Goal: Register for event/course

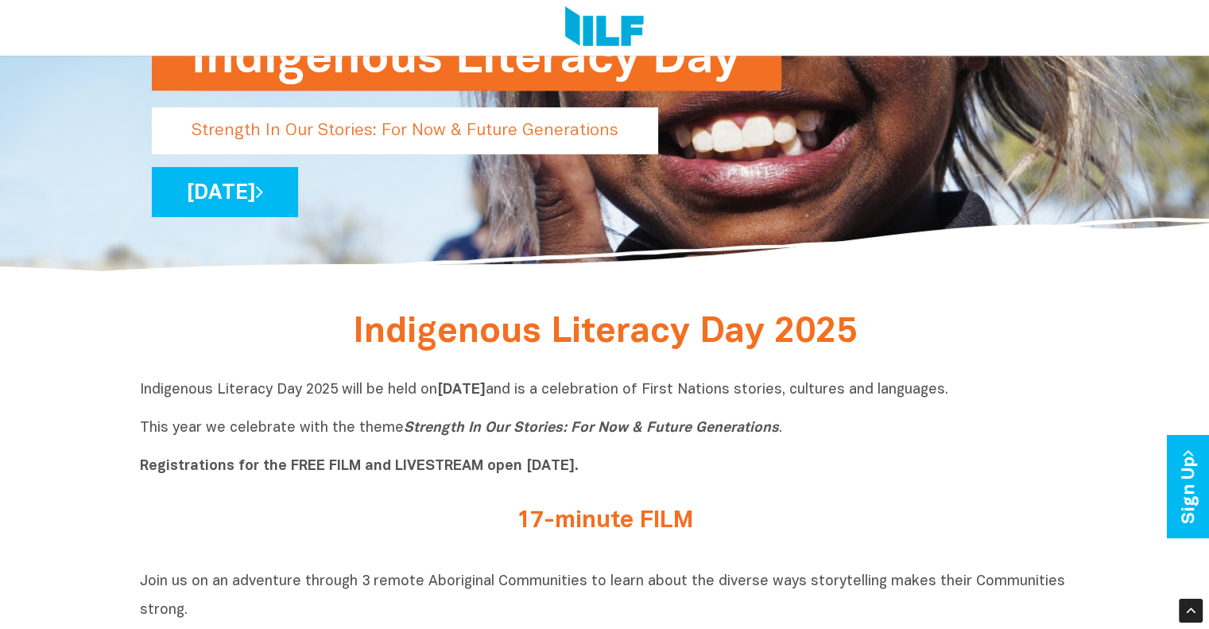
scroll to position [228, 0]
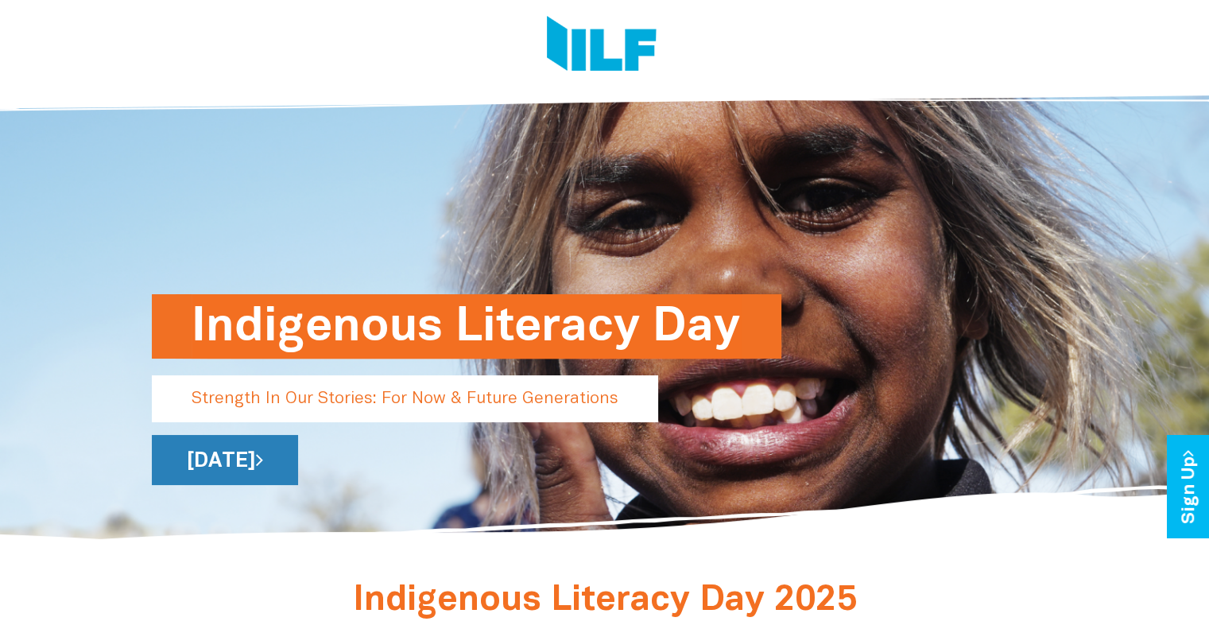
click at [298, 468] on link "[DATE]" at bounding box center [225, 460] width 146 height 50
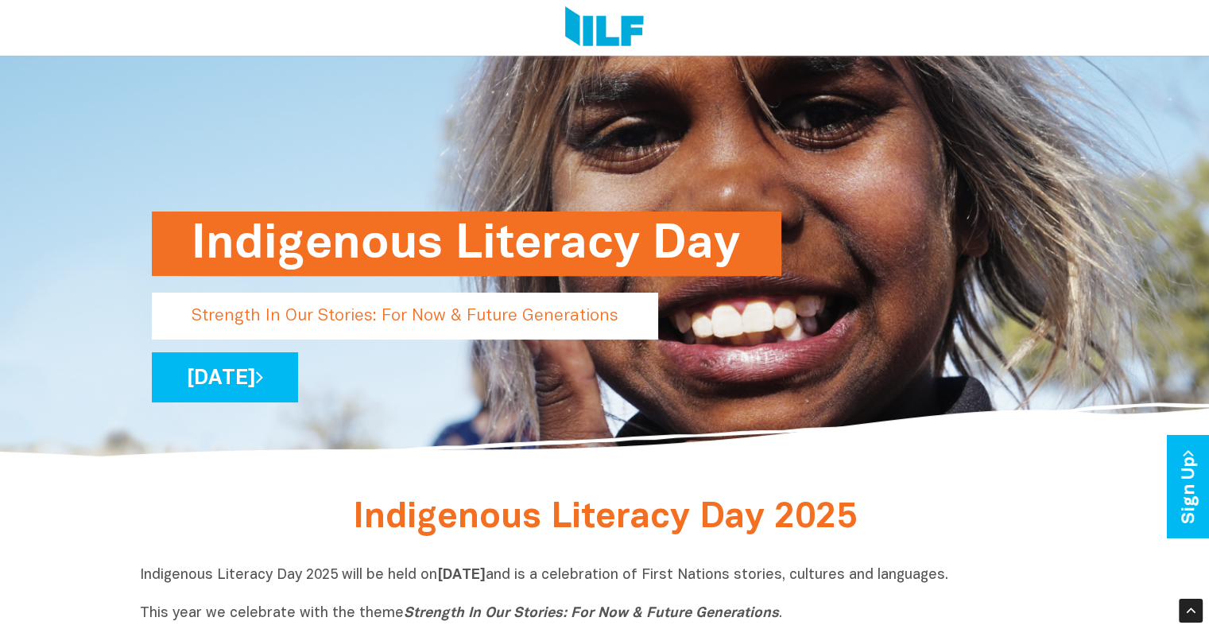
scroll to position [82, 0]
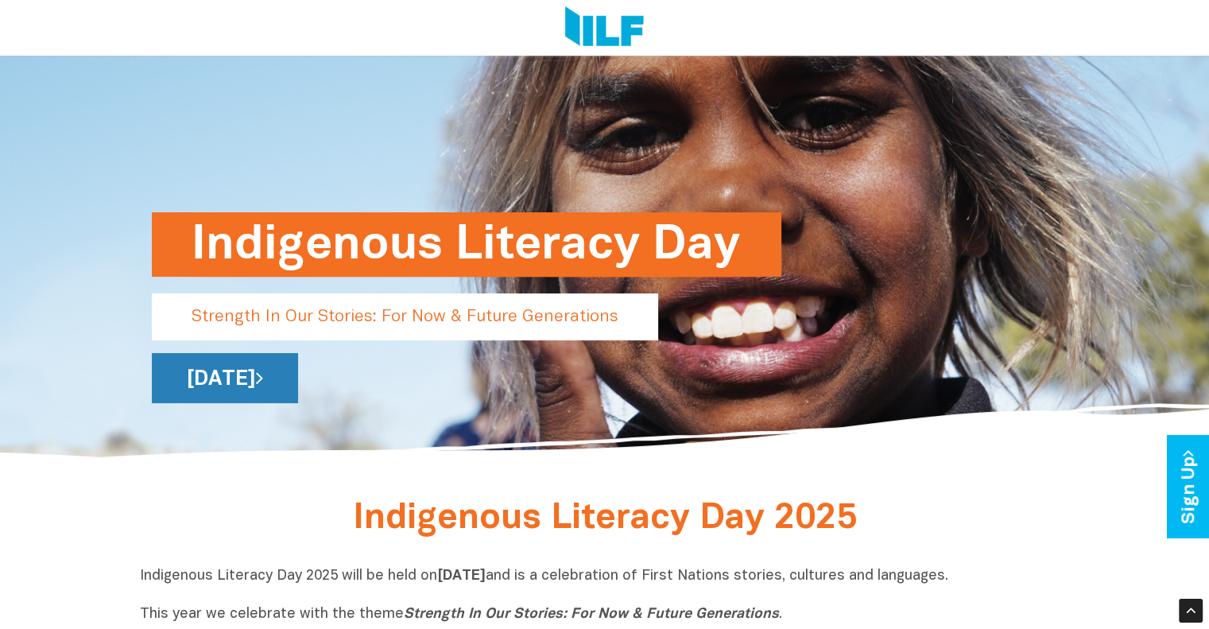
click at [298, 380] on link "[DATE]" at bounding box center [225, 378] width 146 height 50
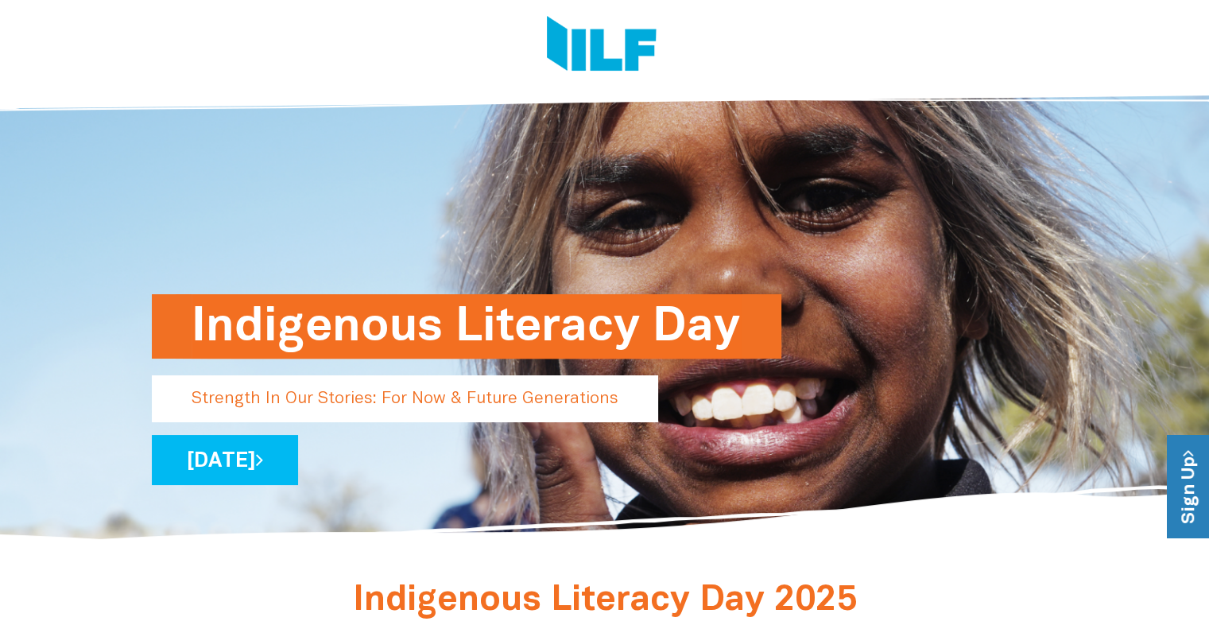
click at [1185, 450] on icon at bounding box center [1187, 453] width 18 height 6
